Goal: Communication & Community: Participate in discussion

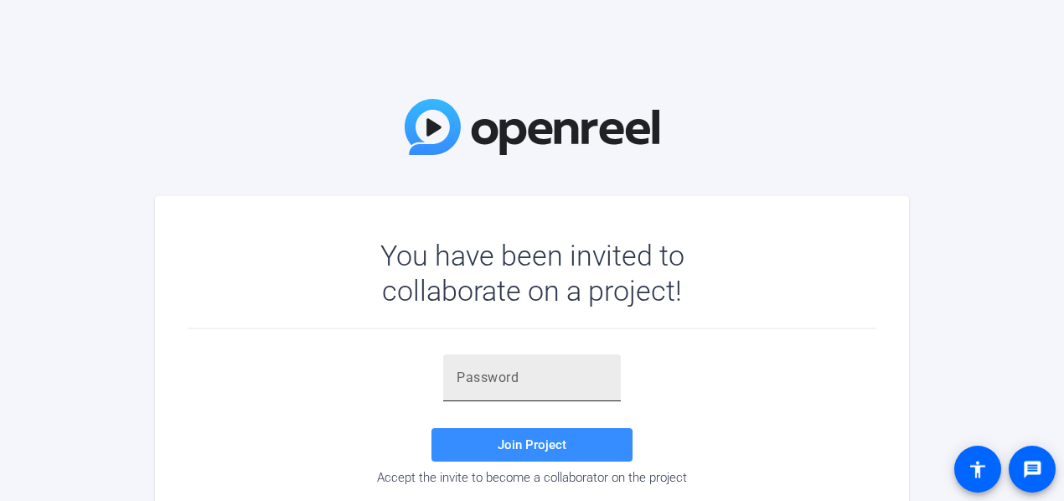
click at [538, 388] on div at bounding box center [532, 377] width 151 height 47
paste input "-%xUnD"
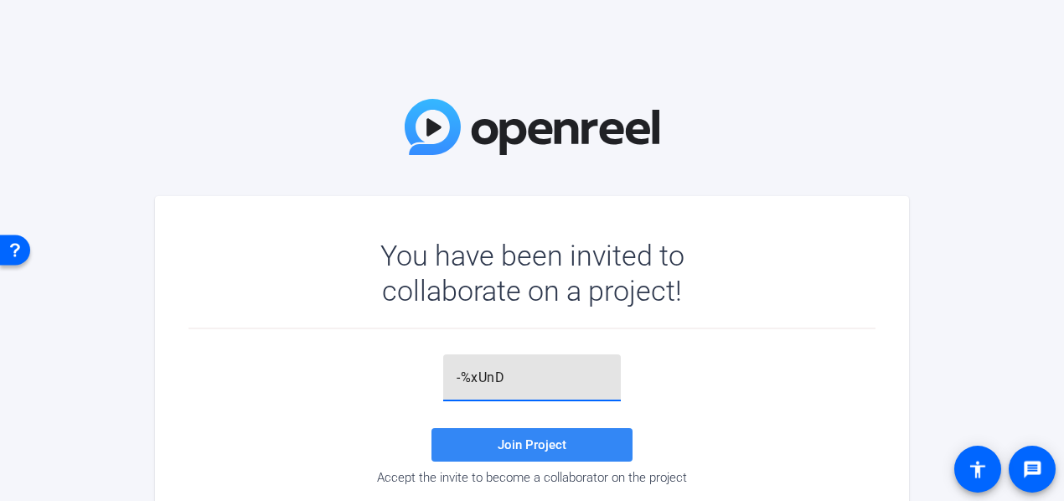
type input "-%xUnD"
click at [565, 434] on span at bounding box center [532, 445] width 201 height 40
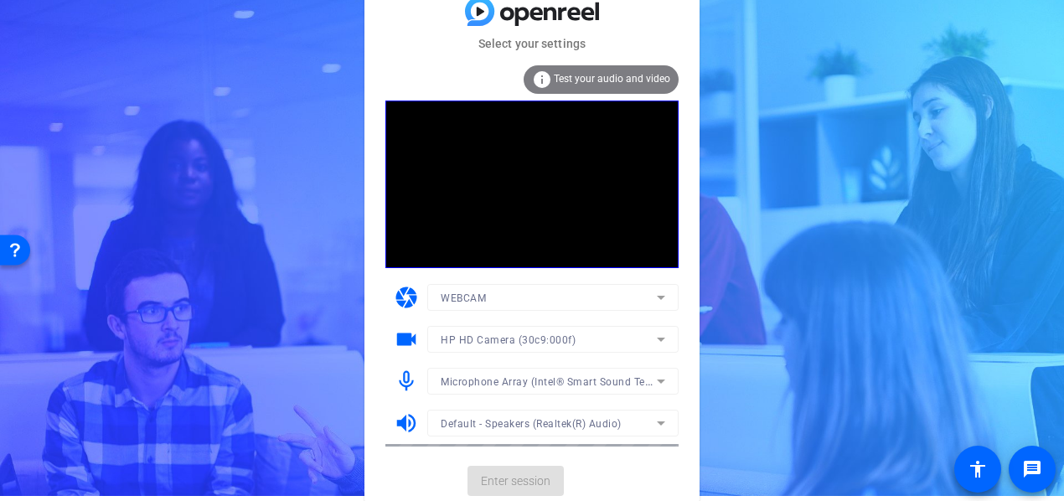
scroll to position [7, 0]
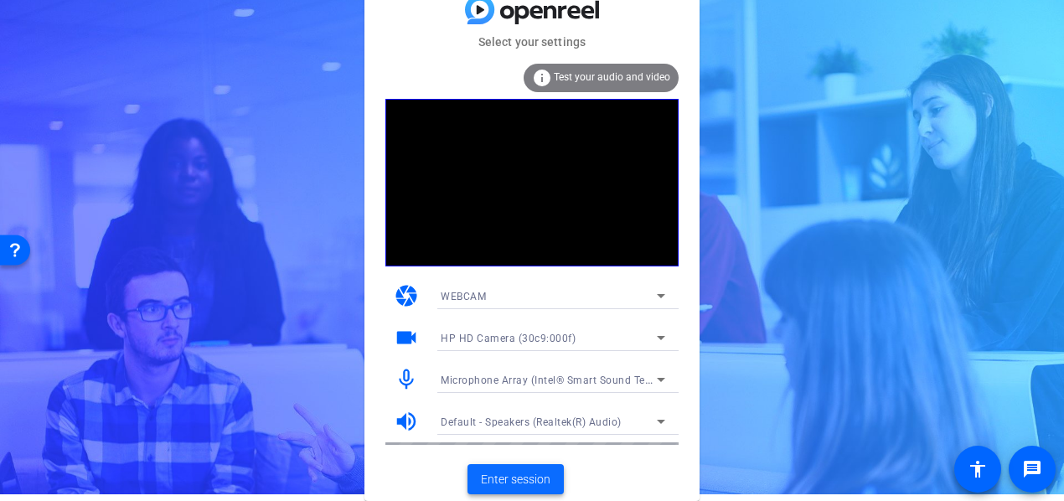
click at [537, 479] on span "Enter session" at bounding box center [516, 480] width 70 height 18
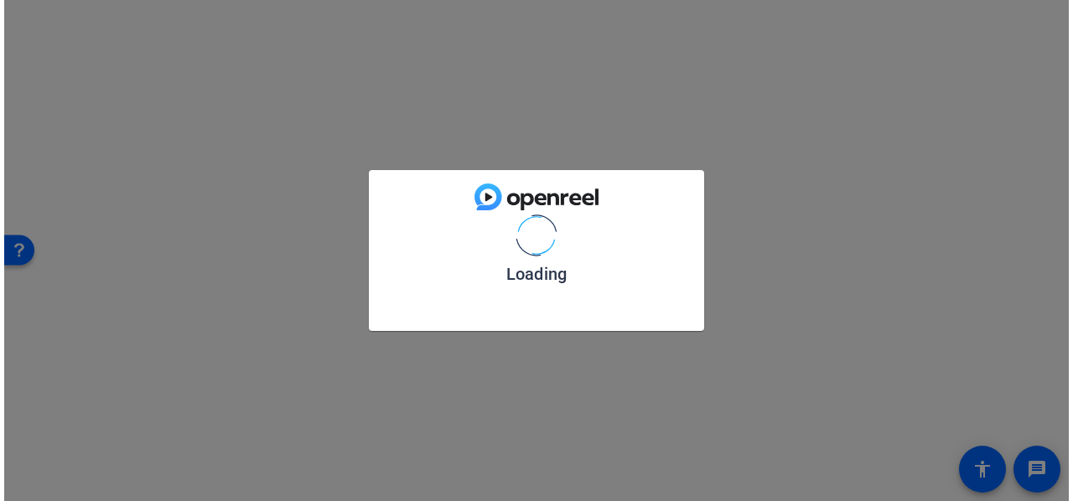
scroll to position [0, 0]
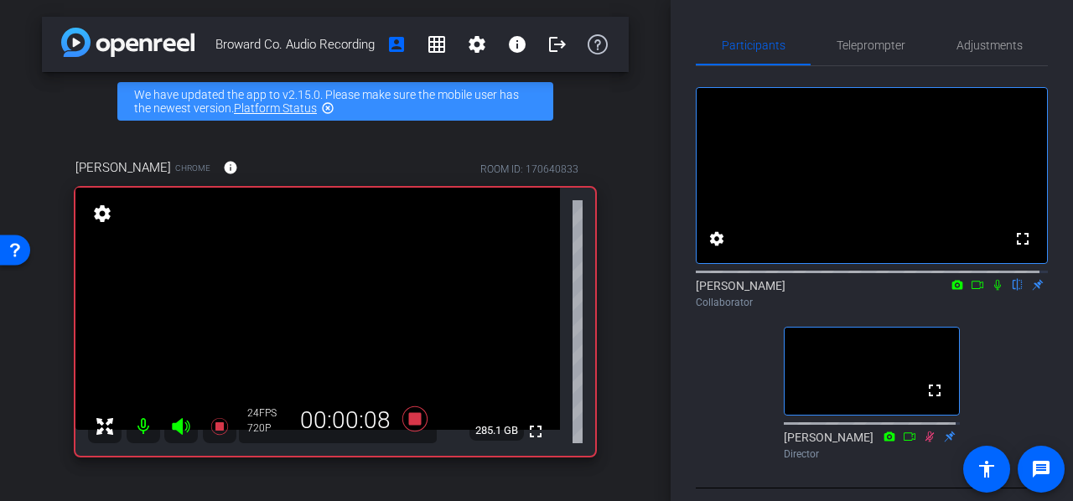
click at [146, 423] on mat-icon at bounding box center [144, 427] width 34 height 34
click at [137, 423] on mat-icon at bounding box center [144, 427] width 34 height 34
click at [180, 424] on icon at bounding box center [181, 426] width 18 height 17
click at [994, 291] on icon at bounding box center [997, 285] width 7 height 11
click at [991, 291] on icon at bounding box center [997, 285] width 13 height 12
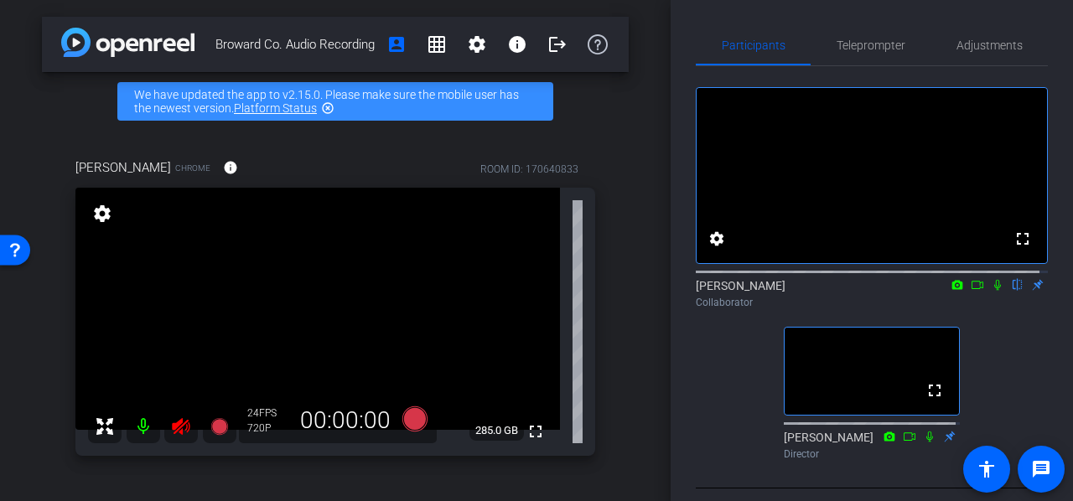
click at [991, 291] on icon at bounding box center [997, 285] width 13 height 12
click at [993, 291] on icon at bounding box center [997, 285] width 9 height 11
click at [193, 419] on mat-icon at bounding box center [181, 427] width 34 height 34
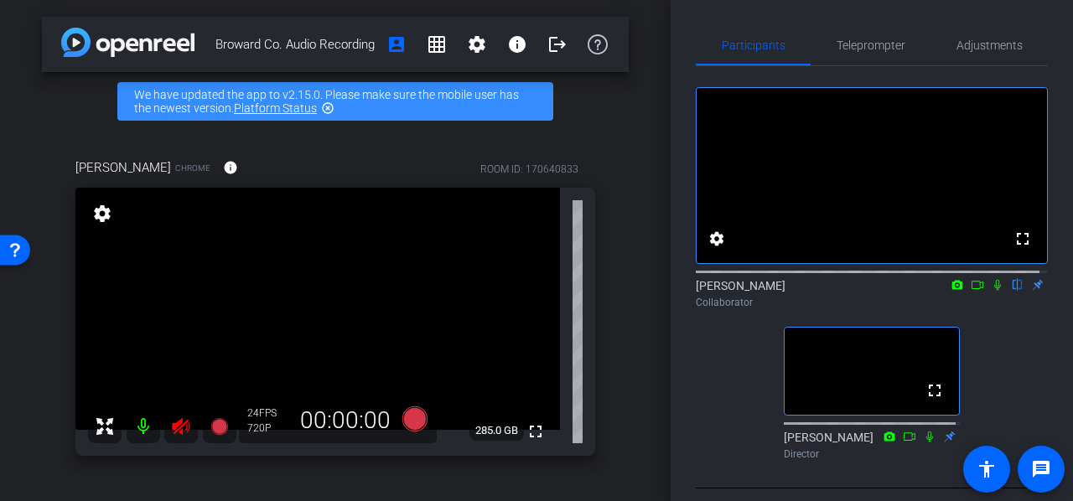
click at [173, 430] on icon at bounding box center [181, 427] width 20 height 20
click at [994, 291] on icon at bounding box center [997, 285] width 7 height 11
click at [972, 291] on icon at bounding box center [976, 285] width 13 height 12
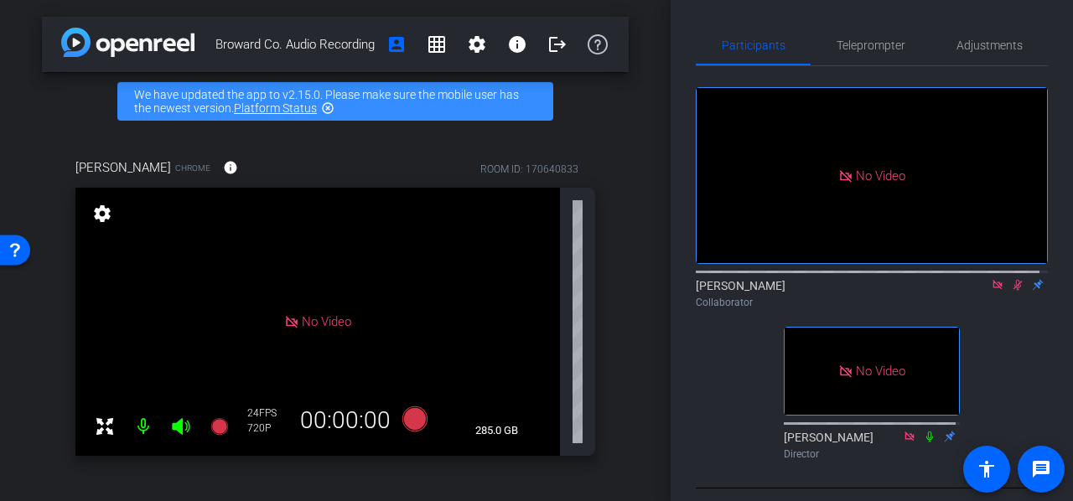
click at [1013, 291] on icon at bounding box center [1017, 285] width 9 height 11
click at [1014, 291] on icon at bounding box center [1017, 285] width 7 height 11
click at [1011, 291] on icon at bounding box center [1017, 285] width 13 height 12
click at [1014, 291] on icon at bounding box center [1017, 285] width 7 height 11
click at [1011, 291] on icon at bounding box center [1017, 285] width 13 height 12
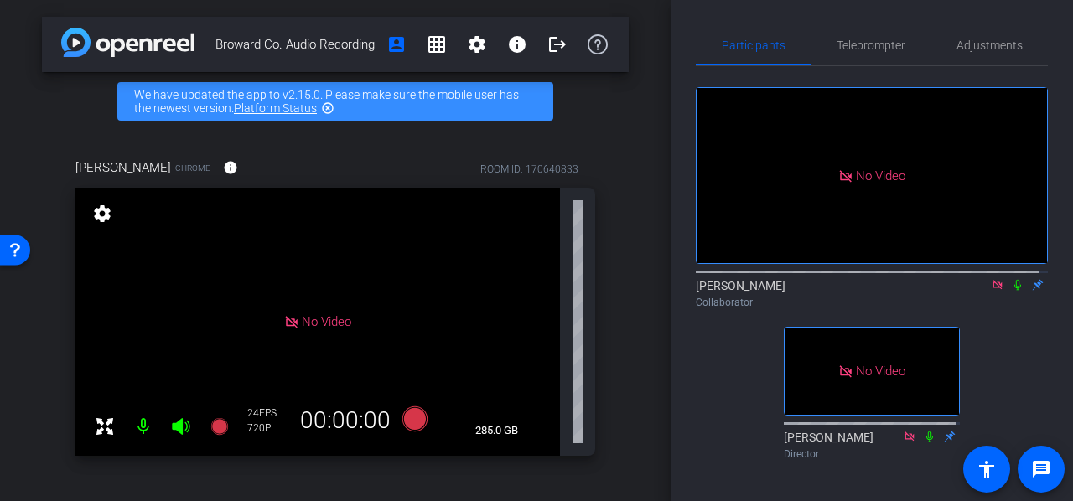
click at [1014, 291] on icon at bounding box center [1017, 285] width 7 height 11
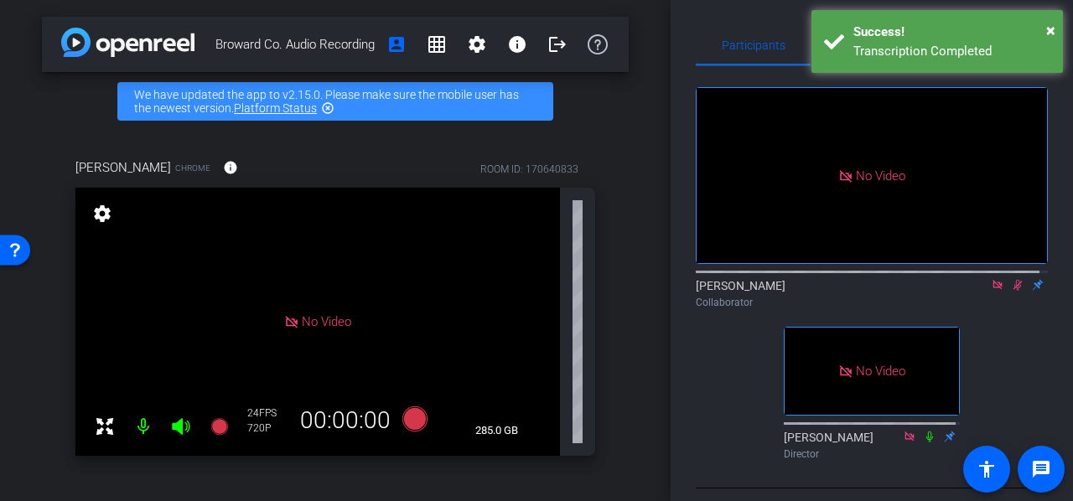
click at [1013, 291] on icon at bounding box center [1017, 285] width 13 height 12
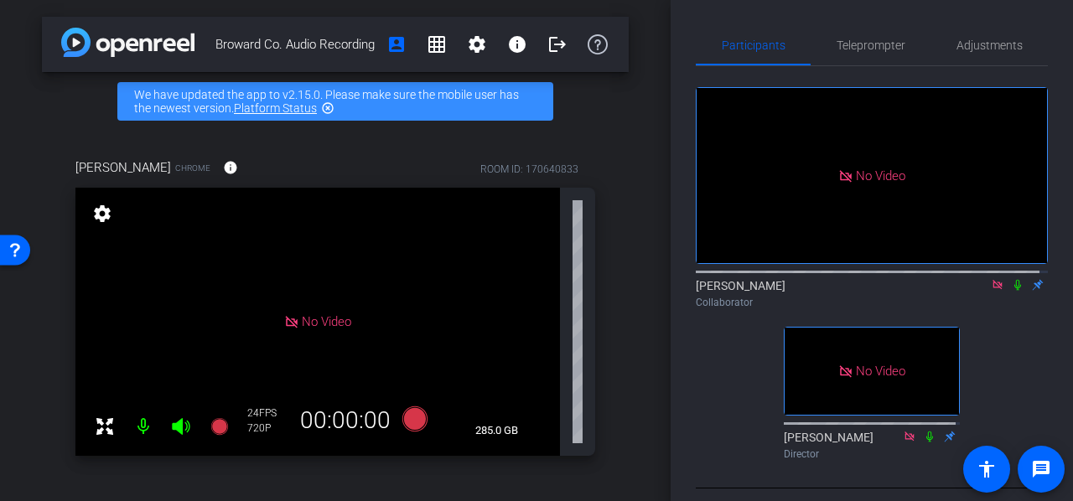
click at [1014, 291] on icon at bounding box center [1017, 285] width 7 height 11
click at [1011, 291] on icon at bounding box center [1017, 285] width 13 height 12
drag, startPoint x: 1007, startPoint y: 301, endPoint x: 1005, endPoint y: 291, distance: 10.4
click at [1014, 291] on icon at bounding box center [1017, 285] width 7 height 11
drag, startPoint x: 1007, startPoint y: 296, endPoint x: 1054, endPoint y: 340, distance: 64.6
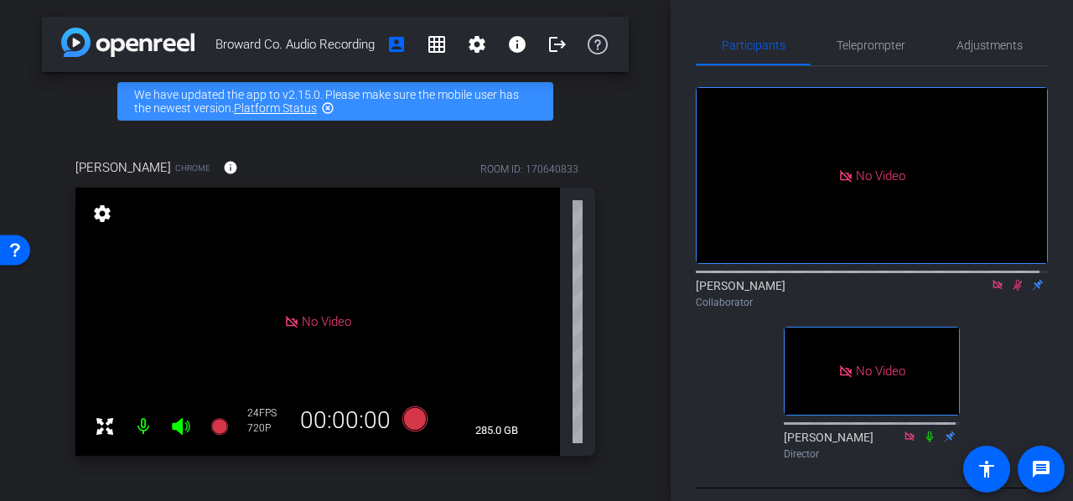
click at [1054, 338] on div "Participants Teleprompter Adjustments No Video [PERSON_NAME] Collaborator No Vi…" at bounding box center [871, 250] width 402 height 501
click at [1012, 291] on icon at bounding box center [1017, 285] width 13 height 12
click at [1011, 291] on icon at bounding box center [1017, 285] width 13 height 12
click at [1014, 291] on icon at bounding box center [1017, 285] width 7 height 11
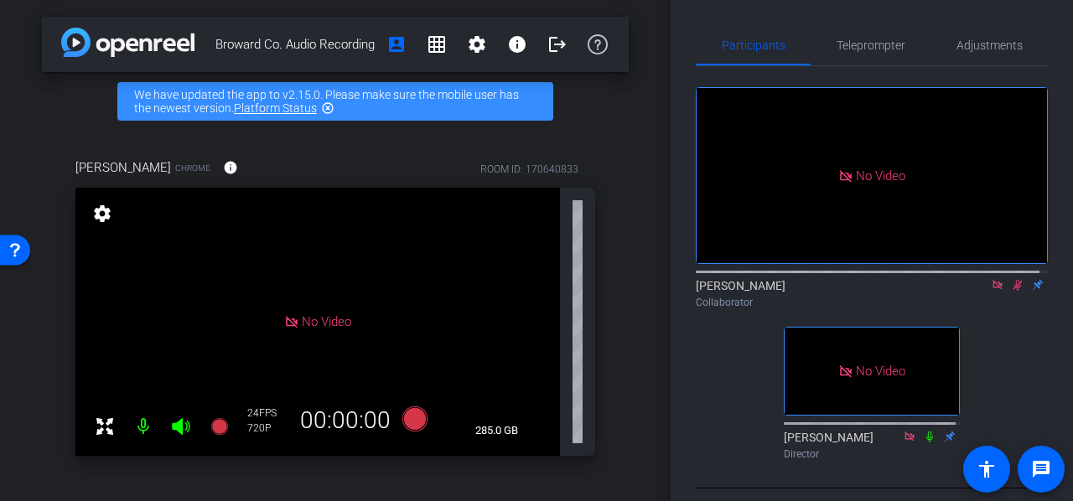
click at [1012, 291] on icon at bounding box center [1017, 285] width 13 height 12
click at [1011, 291] on icon at bounding box center [1017, 285] width 13 height 12
click at [1014, 291] on icon at bounding box center [1017, 285] width 7 height 11
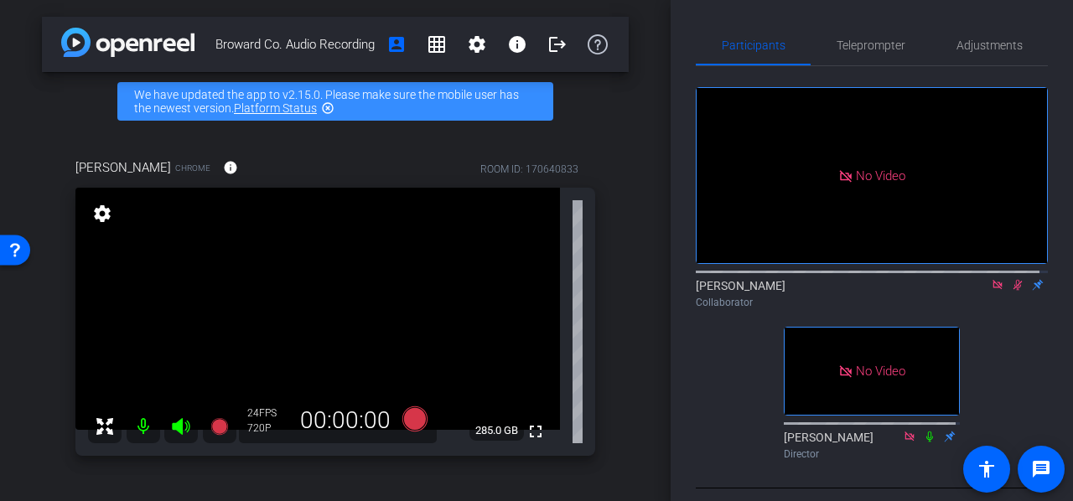
click at [1013, 291] on icon at bounding box center [1017, 285] width 9 height 11
click at [1011, 291] on icon at bounding box center [1017, 285] width 13 height 12
